Goal: Transaction & Acquisition: Obtain resource

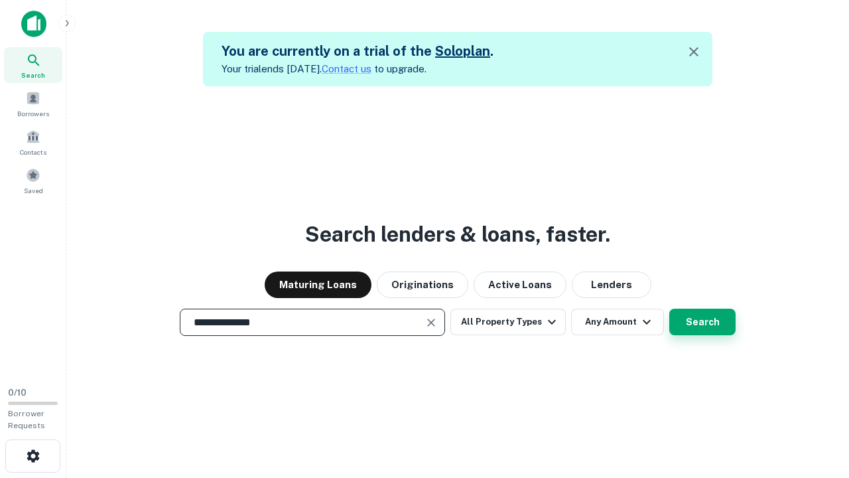
type input "**********"
click at [703, 322] on button "Search" at bounding box center [703, 322] width 66 height 27
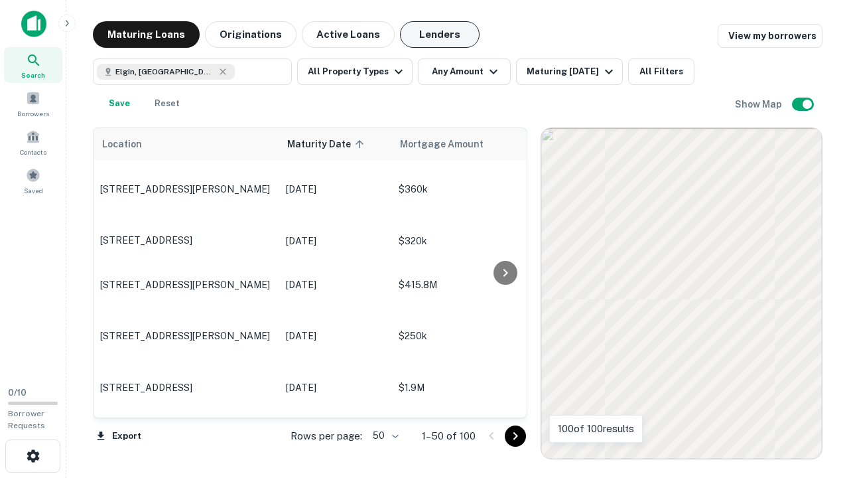
click at [440, 35] on button "Lenders" at bounding box center [440, 34] width 80 height 27
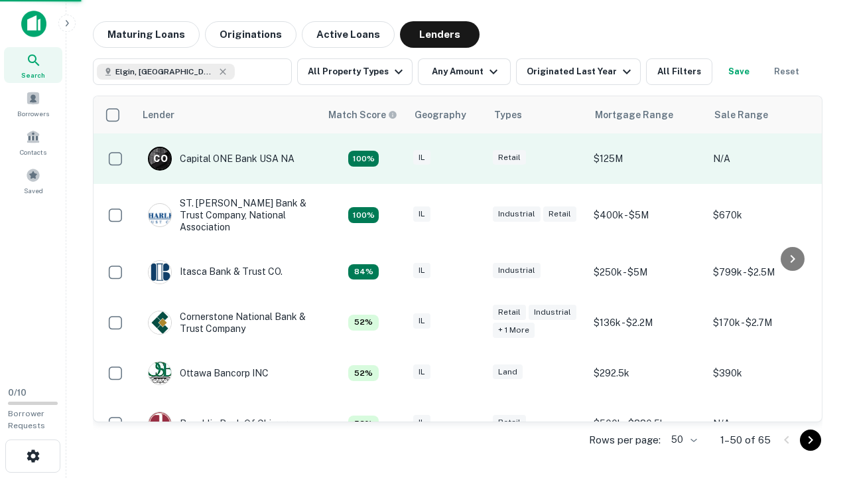
click at [471, 159] on div "IL" at bounding box center [446, 159] width 66 height 18
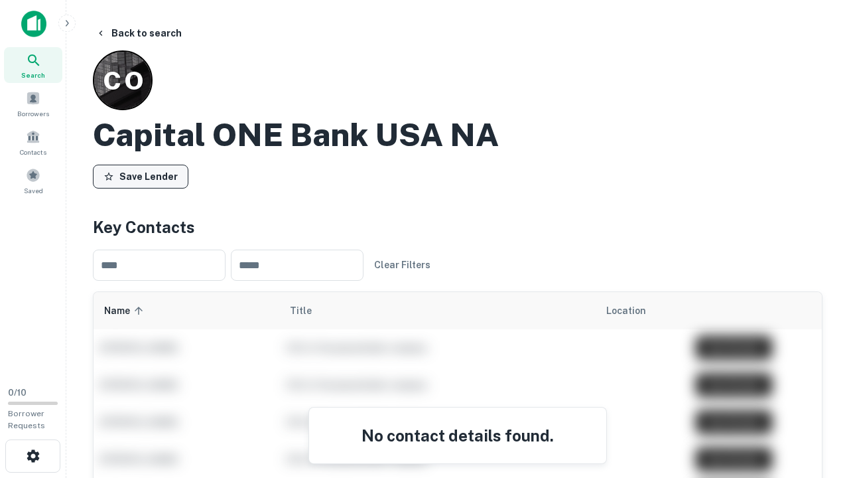
click at [141, 176] on button "Save Lender" at bounding box center [141, 177] width 96 height 24
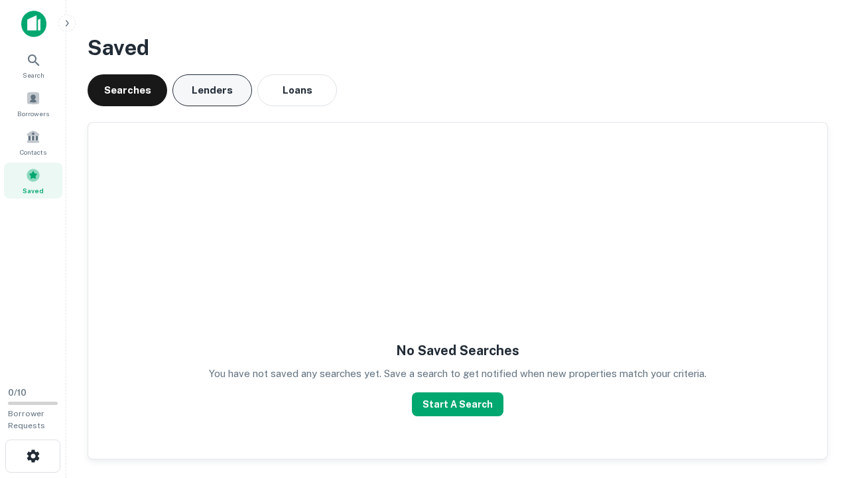
click at [212, 90] on button "Lenders" at bounding box center [213, 90] width 80 height 32
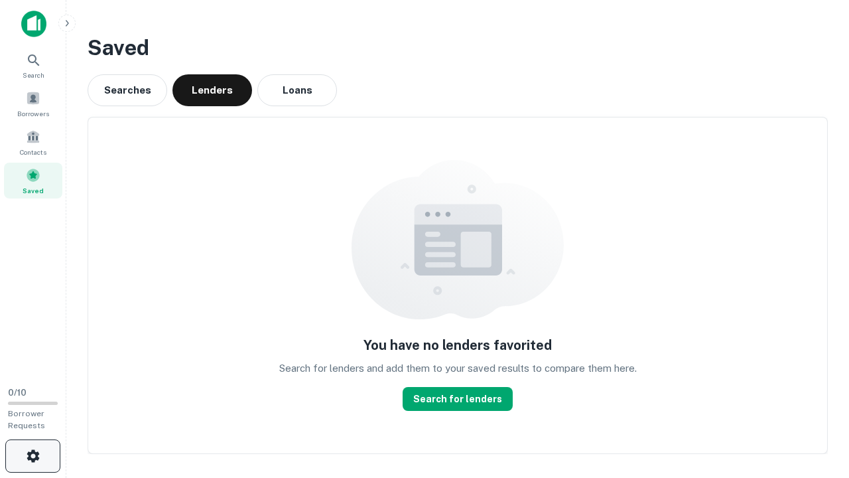
click at [33, 456] on icon "button" at bounding box center [33, 456] width 16 height 16
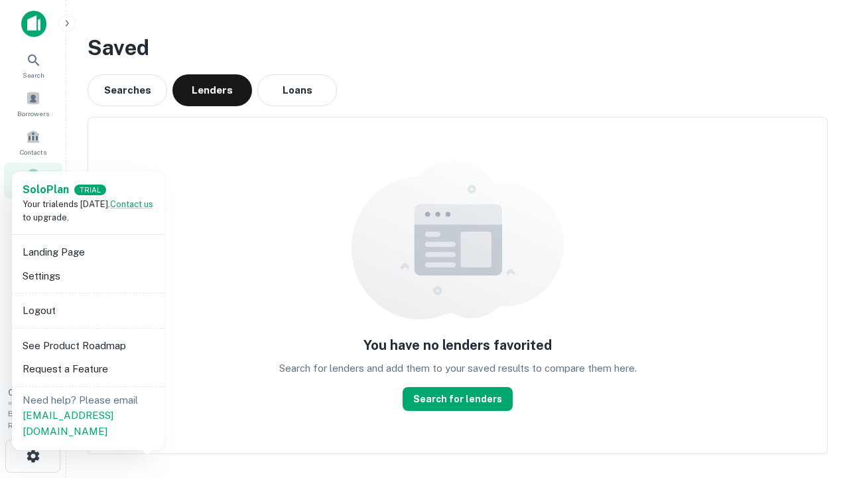
click at [88, 310] on li "Logout" at bounding box center [88, 311] width 142 height 24
